Goal: Transaction & Acquisition: Obtain resource

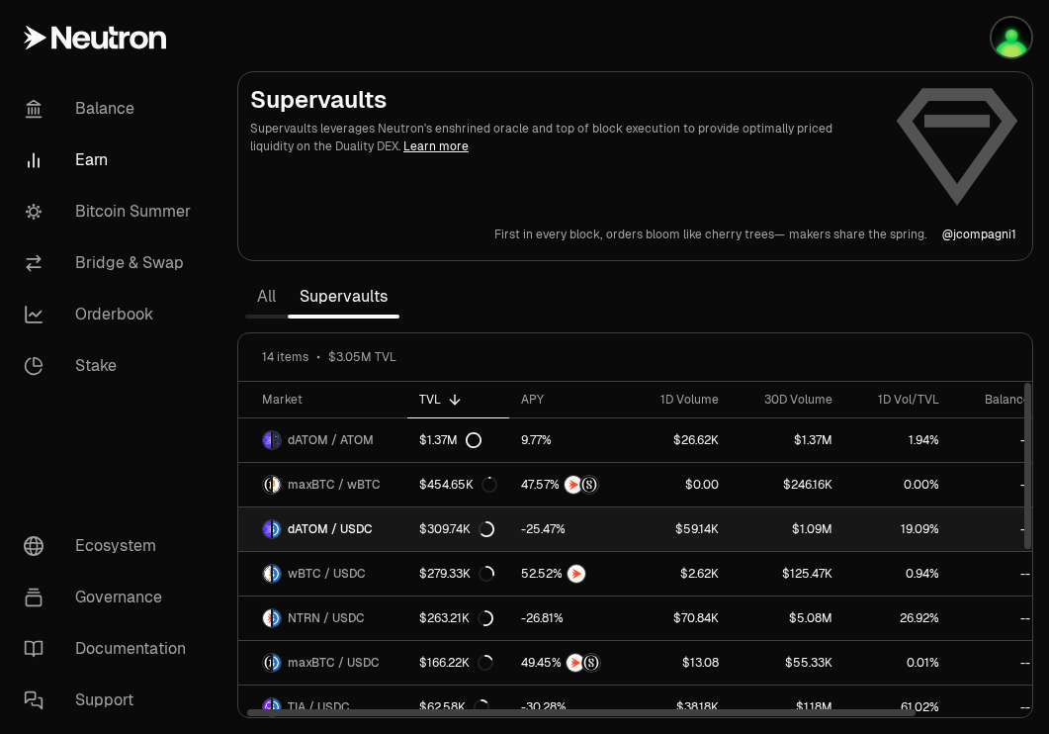
click at [391, 528] on link "dATOM / USDC" at bounding box center [322, 529] width 169 height 44
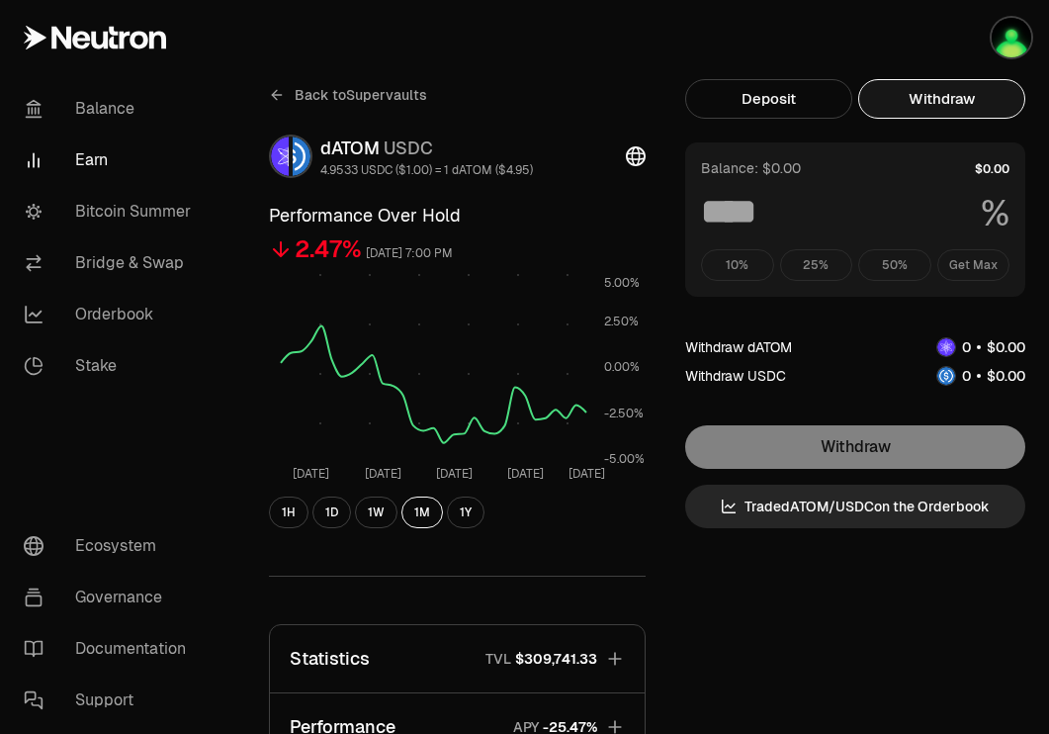
click at [955, 98] on button "Withdraw" at bounding box center [941, 99] width 167 height 40
click at [976, 260] on div "10% 25% 50% Get Max" at bounding box center [855, 265] width 309 height 32
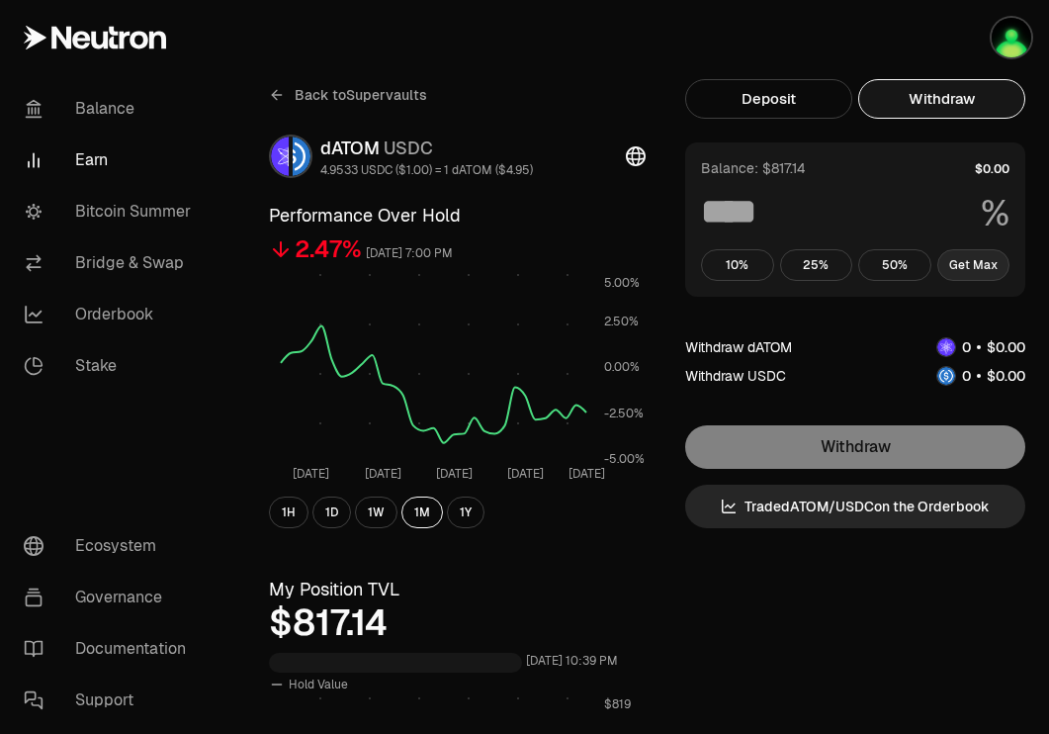
click at [972, 271] on button "Get Max" at bounding box center [973, 265] width 73 height 32
type input "***"
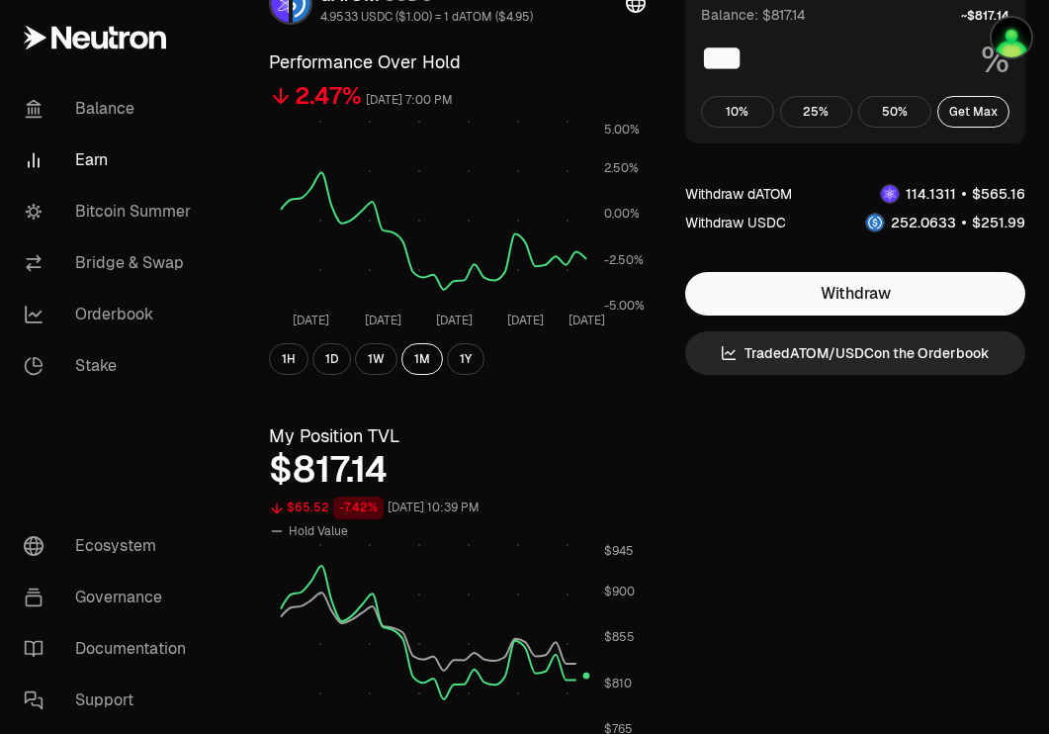
scroll to position [160, 0]
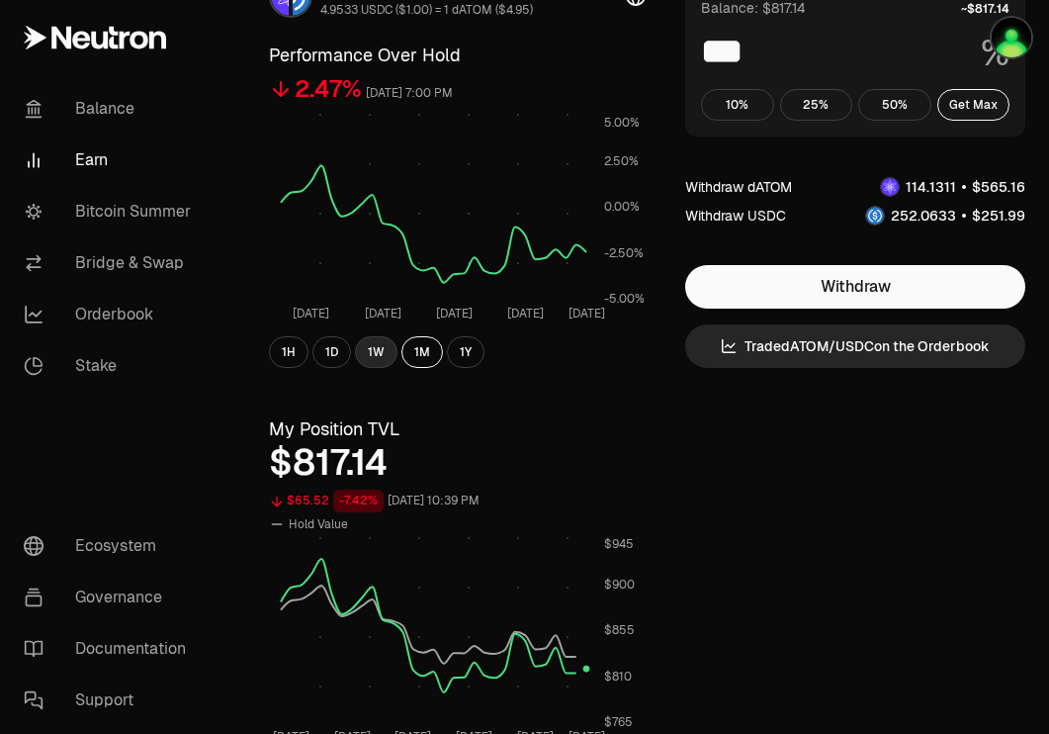
click at [387, 358] on button "1W" at bounding box center [376, 352] width 43 height 32
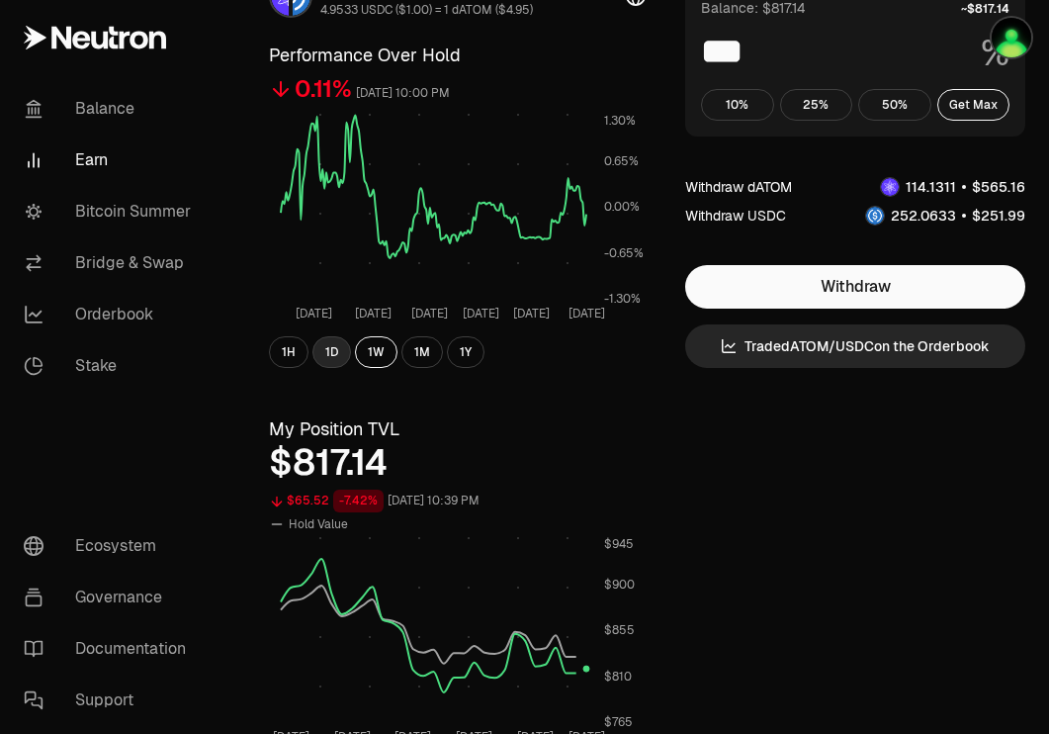
click at [339, 356] on button "1D" at bounding box center [331, 352] width 39 height 32
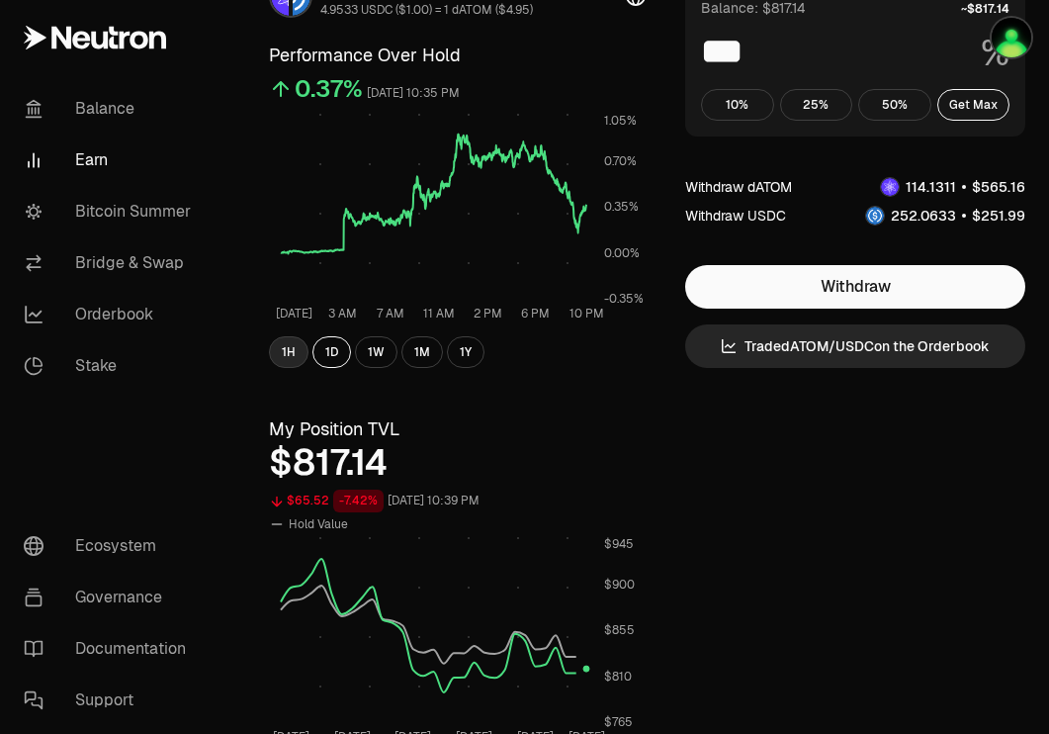
click at [295, 348] on button "1H" at bounding box center [289, 352] width 40 height 32
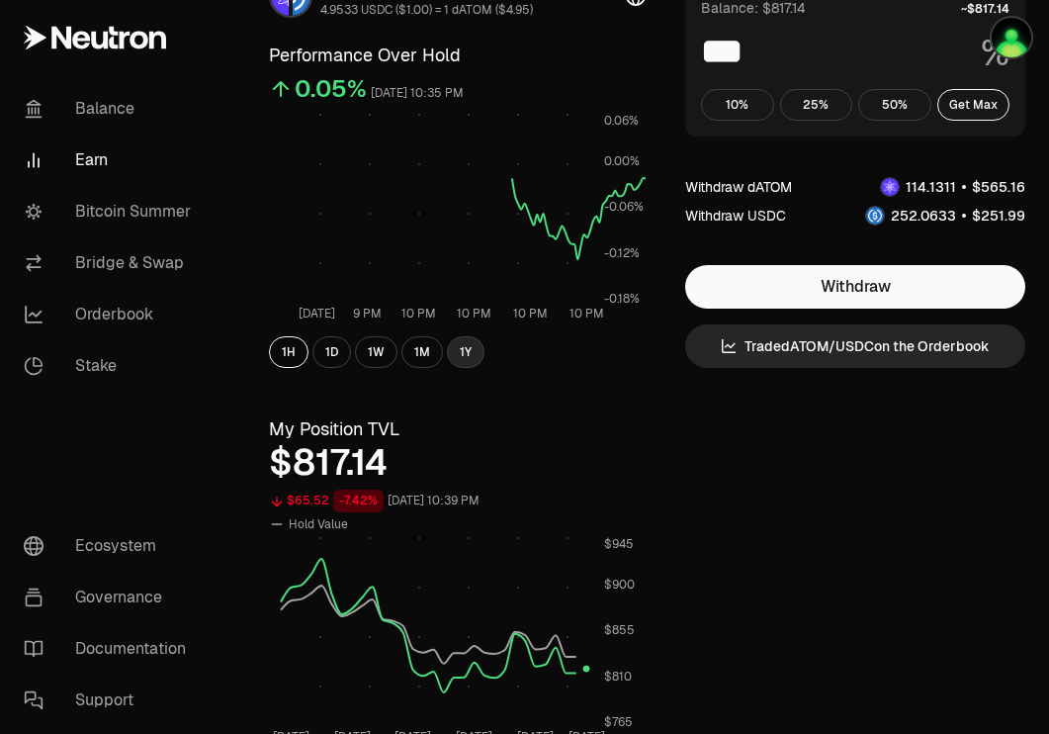
click at [466, 353] on button "1Y" at bounding box center [466, 352] width 38 height 32
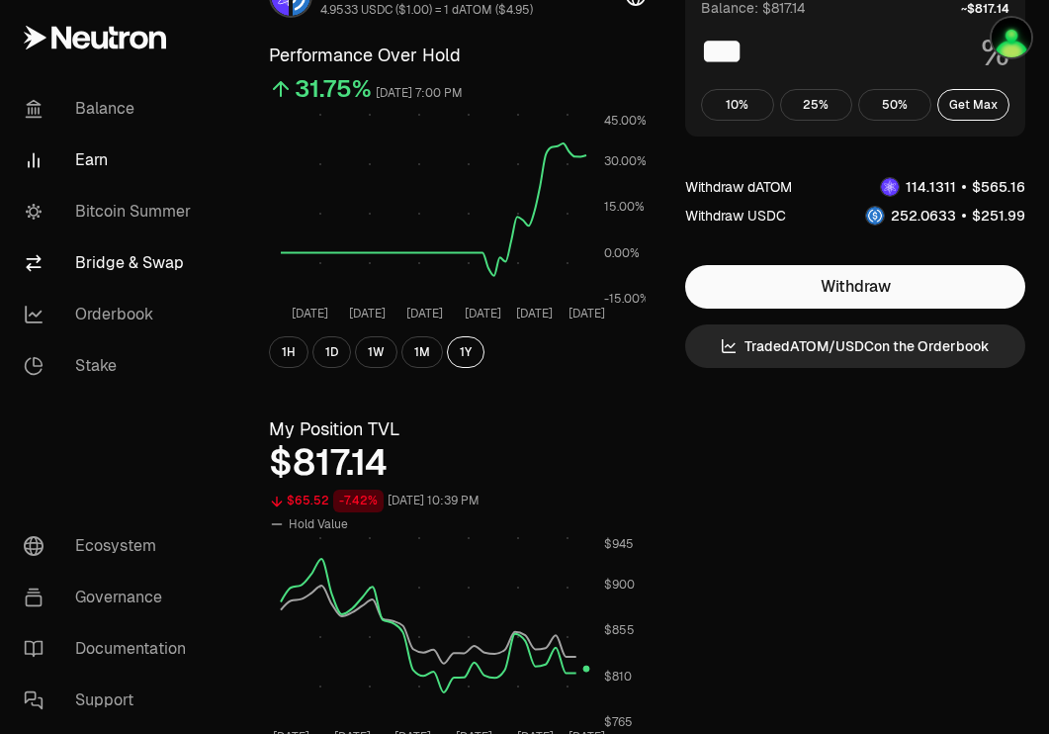
click at [146, 248] on link "Bridge & Swap" at bounding box center [111, 262] width 206 height 51
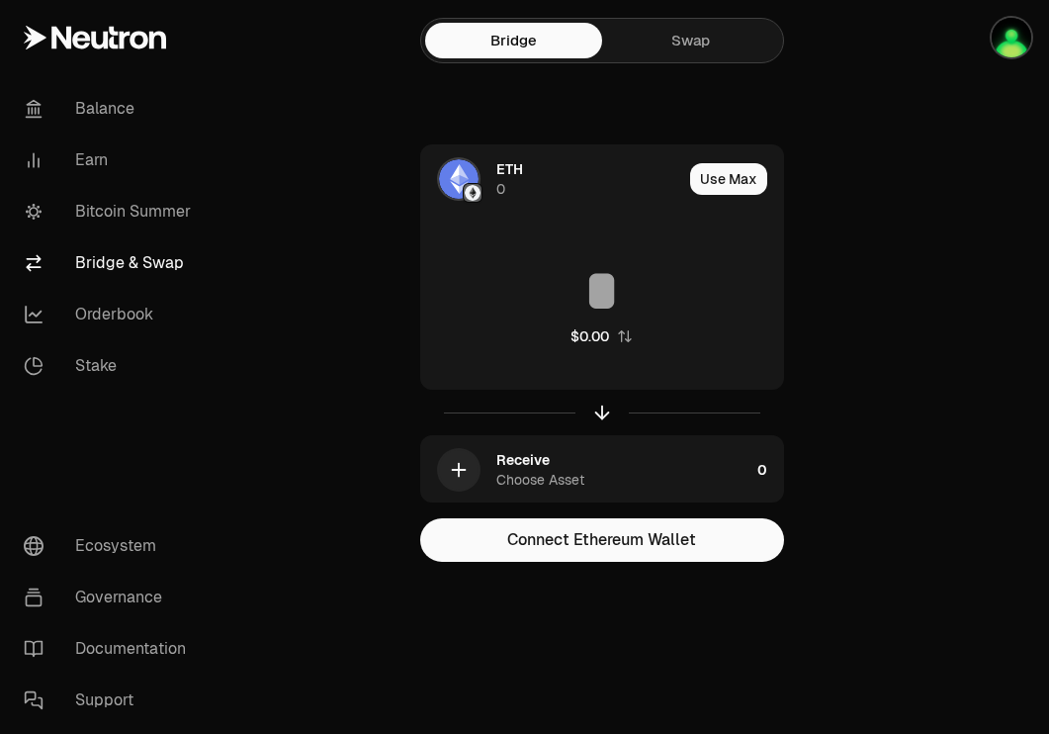
click at [741, 46] on link "Swap" at bounding box center [690, 41] width 177 height 36
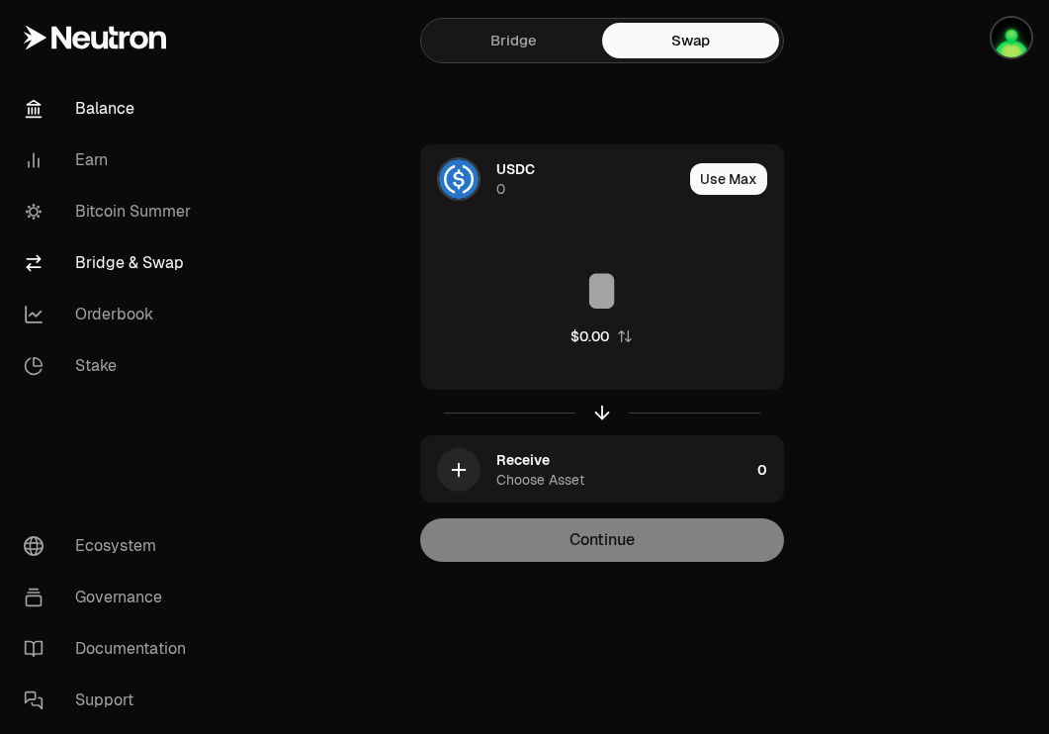
click at [98, 102] on link "Balance" at bounding box center [111, 108] width 206 height 51
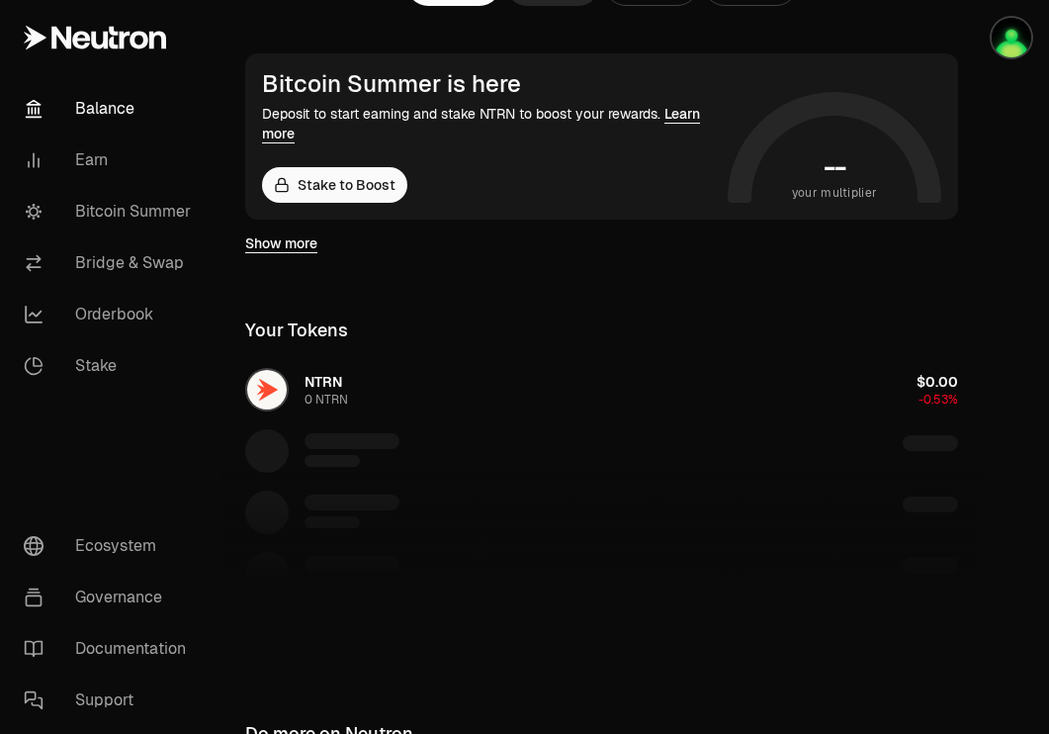
scroll to position [498, 0]
